Goal: Information Seeking & Learning: Learn about a topic

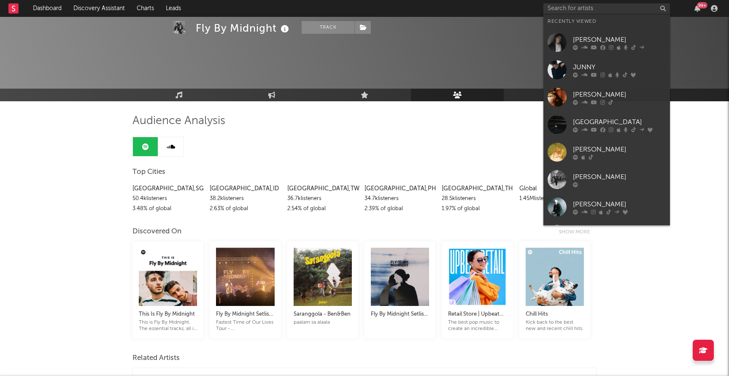
click at [562, 9] on input "text" at bounding box center [607, 8] width 127 height 11
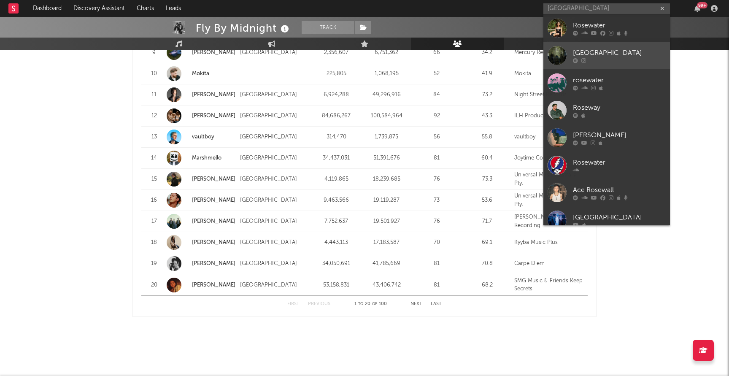
type input "[GEOGRAPHIC_DATA]"
click at [600, 52] on div "[GEOGRAPHIC_DATA]" at bounding box center [619, 53] width 93 height 10
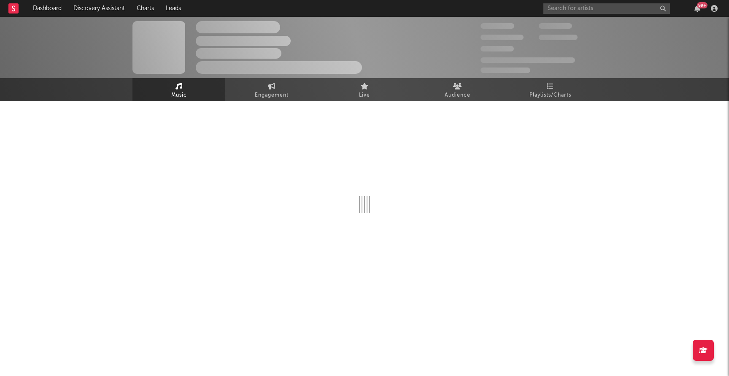
select select "1w"
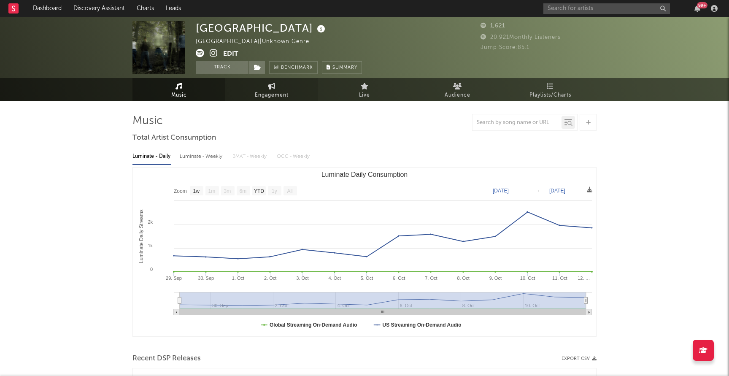
click at [275, 87] on icon at bounding box center [271, 86] width 7 height 7
select select "1m"
